Goal: Task Accomplishment & Management: Use online tool/utility

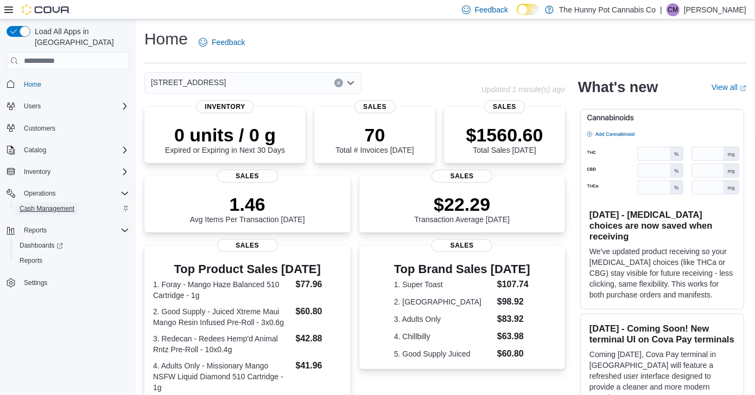
click at [59, 205] on span "Cash Management" at bounding box center [47, 209] width 55 height 9
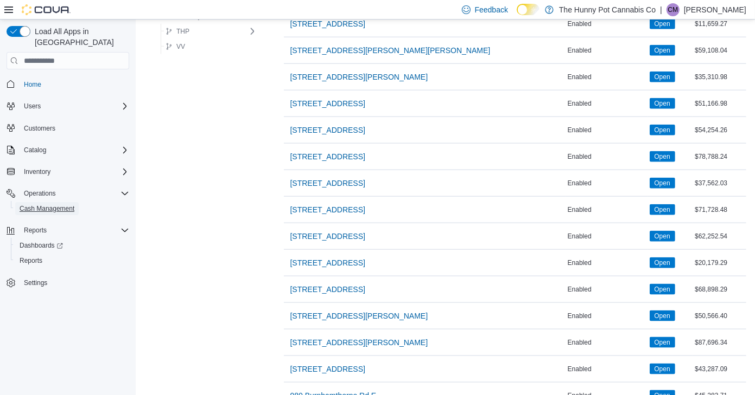
scroll to position [857, 0]
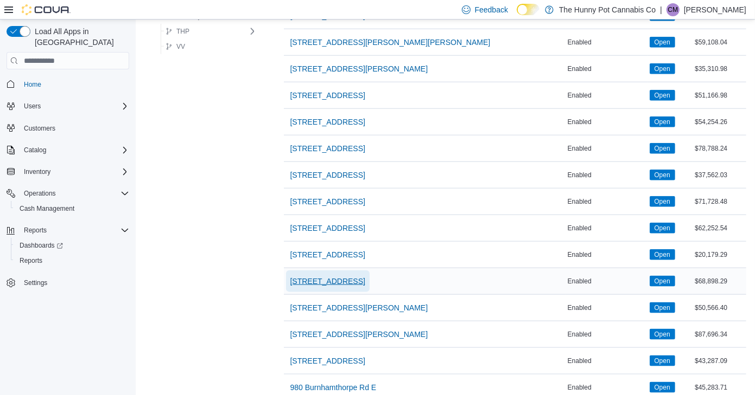
click at [311, 276] on span "[STREET_ADDRESS]" at bounding box center [327, 281] width 75 height 11
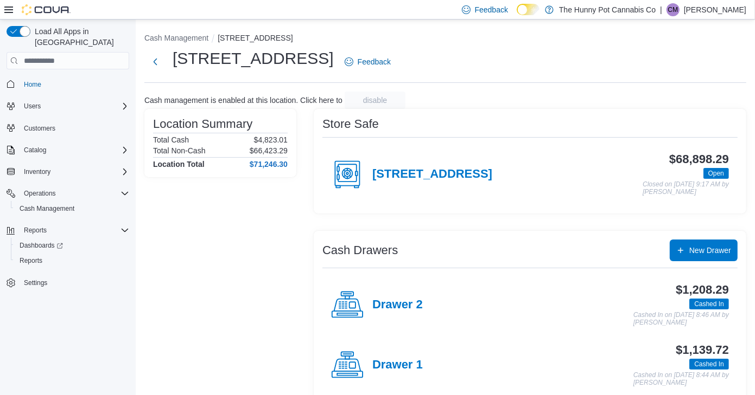
click at [387, 296] on div "Drawer 2" at bounding box center [377, 305] width 92 height 33
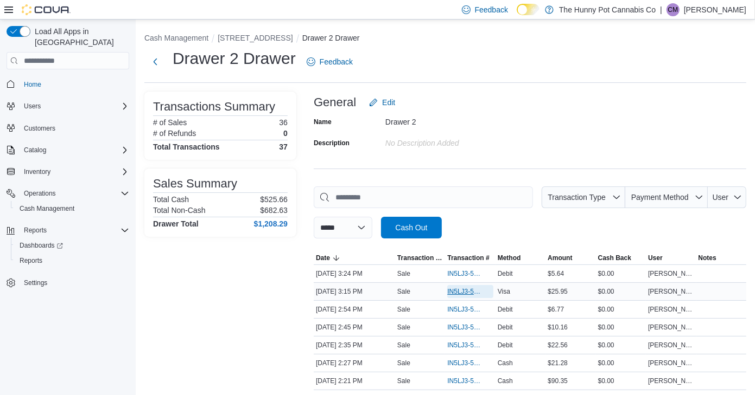
click at [460, 291] on span "IN5LJ3-5954555" at bounding box center [464, 292] width 35 height 9
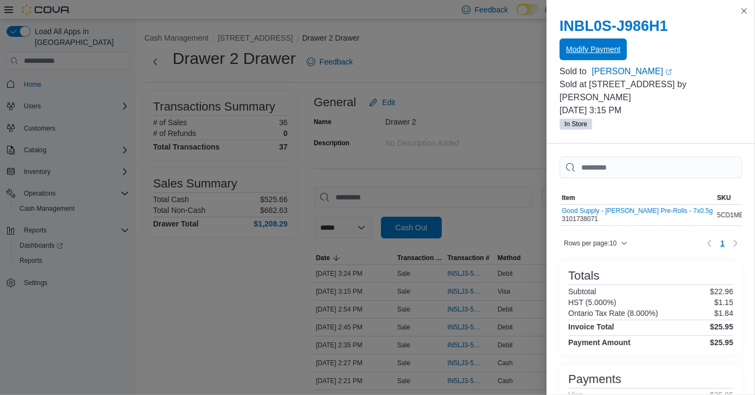
click at [599, 39] on span "Modify Payment" at bounding box center [593, 50] width 54 height 22
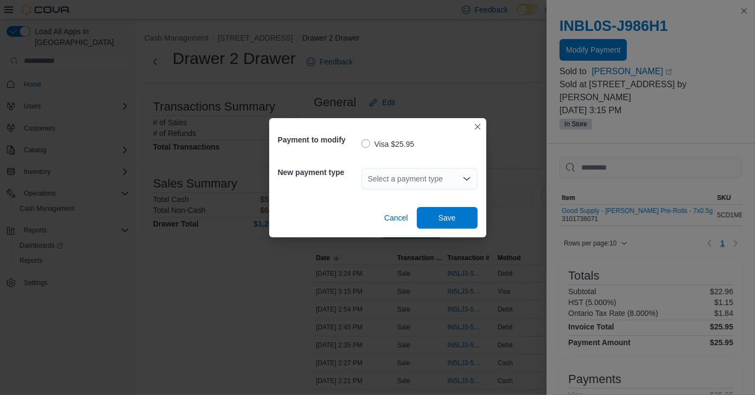
click at [393, 187] on div "Select a payment type" at bounding box center [419, 179] width 116 height 22
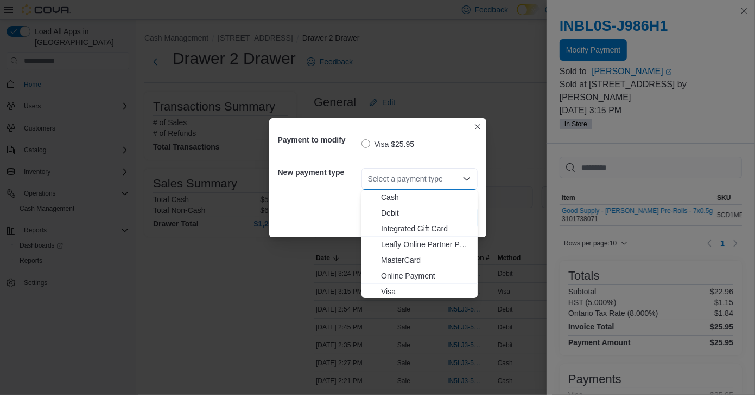
click at [381, 295] on span "Visa" at bounding box center [426, 291] width 90 height 11
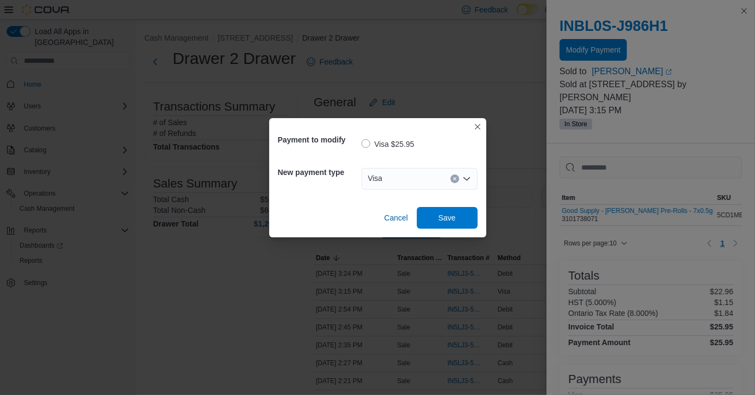
click at [388, 185] on div "Visa" at bounding box center [419, 179] width 116 height 22
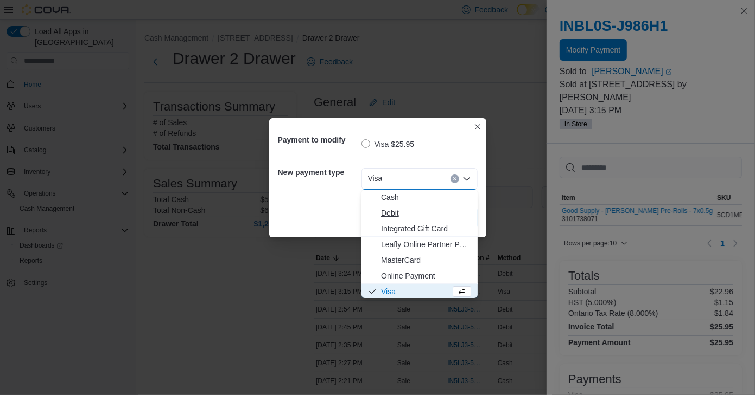
click at [399, 208] on span "Debit" at bounding box center [426, 213] width 90 height 11
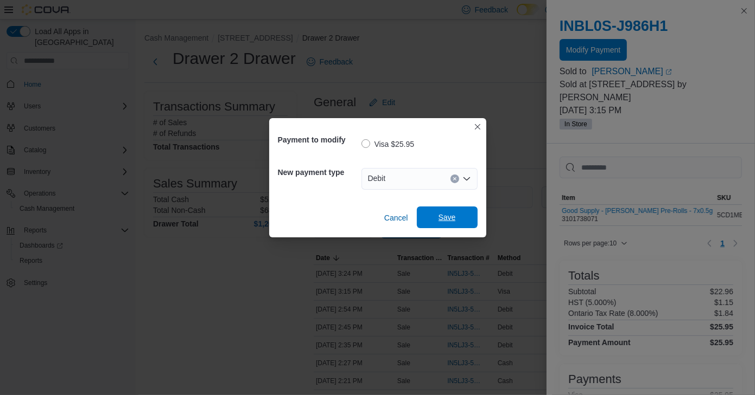
click at [459, 210] on span "Save" at bounding box center [447, 218] width 48 height 22
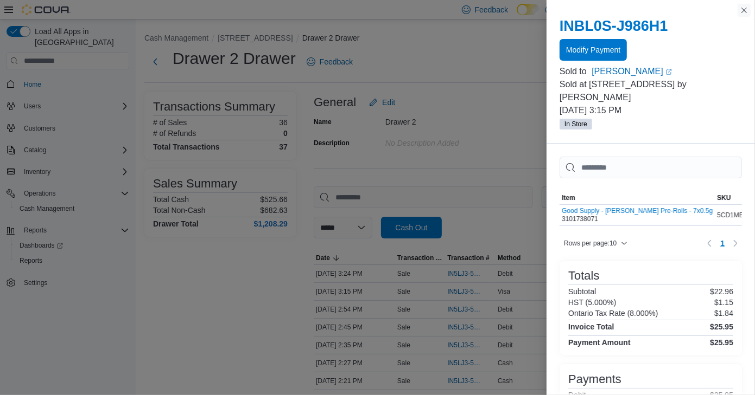
click at [746, 11] on button "Close this dialog" at bounding box center [743, 10] width 13 height 13
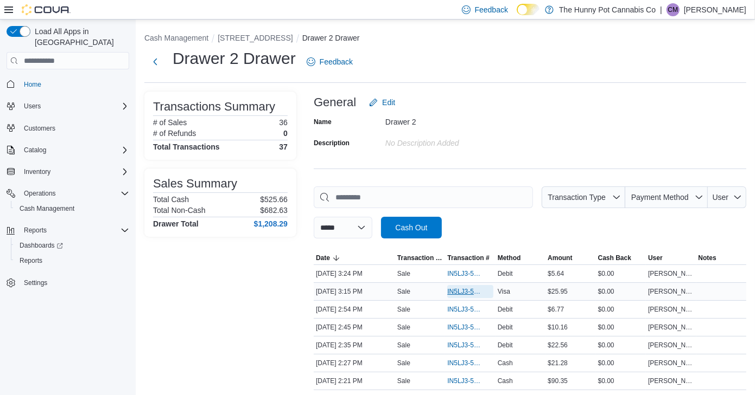
click at [449, 295] on span "IN5LJ3-5954555" at bounding box center [464, 292] width 35 height 9
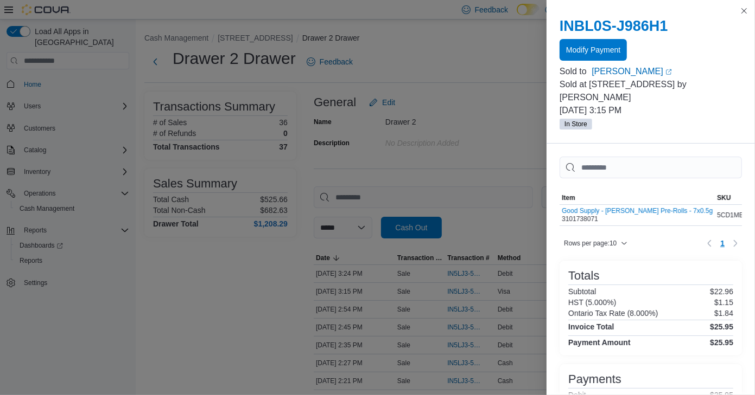
scroll to position [68, 0]
